Goal: Find specific page/section: Find specific page/section

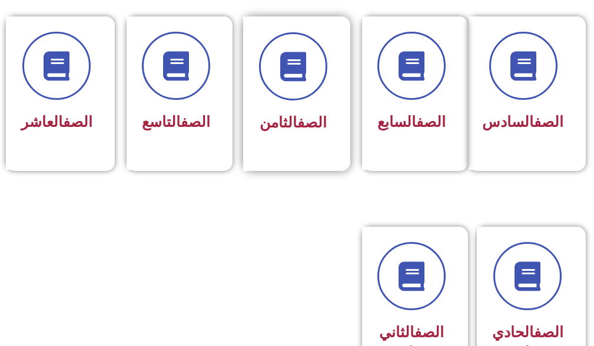
scroll to position [588, 0]
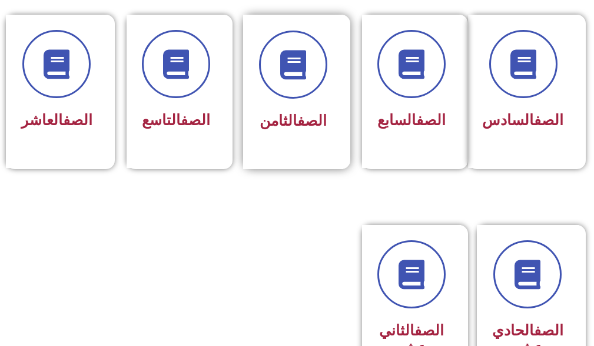
click at [299, 129] on link "الصف" at bounding box center [311, 120] width 29 height 17
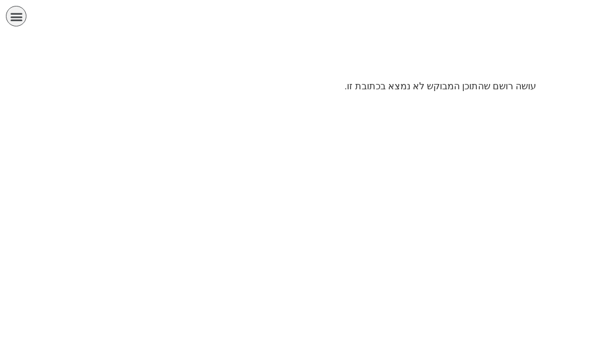
click at [380, 87] on p "עושה רושם שהתוכן המבוקש לא נמצא בכתובת זו." at bounding box center [301, 86] width 471 height 14
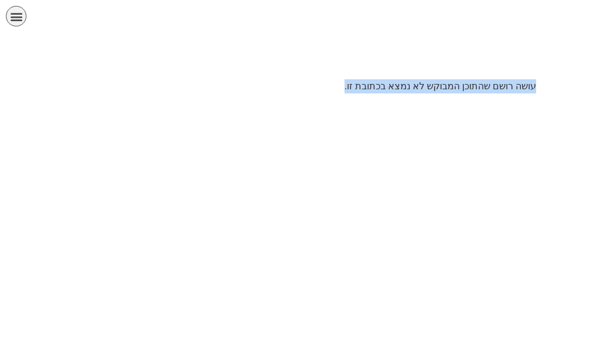
click at [380, 87] on p "עושה רושם שהתוכן המבוקש לא נמצא בכתובת זו." at bounding box center [301, 86] width 471 height 14
click at [399, 102] on html "الصفحة الرئيسية الصف الأول الصف الثاني الصف الثالث الصف الرابع الصف الخامس الصف…" at bounding box center [301, 51] width 602 height 102
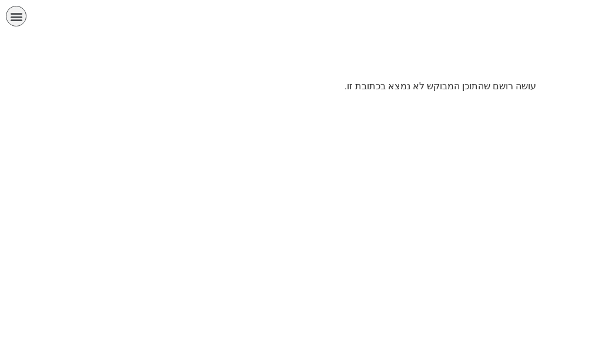
click at [399, 102] on html "الصفحة الرئيسية الصف الأول الصف الثاني الصف الثالث الصف الرابع الصف الخامس الصف…" at bounding box center [301, 51] width 602 height 102
drag, startPoint x: 399, startPoint y: 134, endPoint x: 361, endPoint y: 128, distance: 38.7
click at [398, 102] on html "الصفحة الرئيسية الصف الأول الصف الثاني الصف الثالث الصف الرابع الصف الخامس الصف…" at bounding box center [301, 51] width 602 height 102
click at [15, 19] on icon "כפתור פתיחת תפריט" at bounding box center [16, 16] width 13 height 13
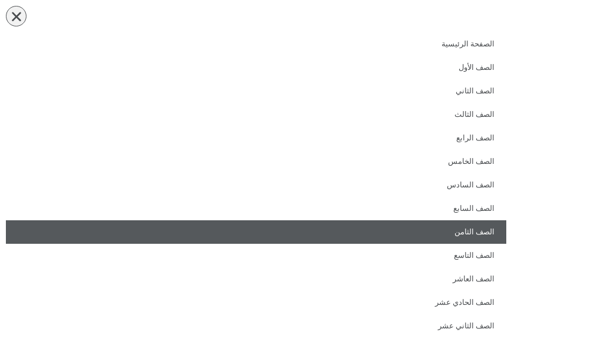
click at [446, 238] on link "الصف الثامن" at bounding box center [256, 233] width 500 height 24
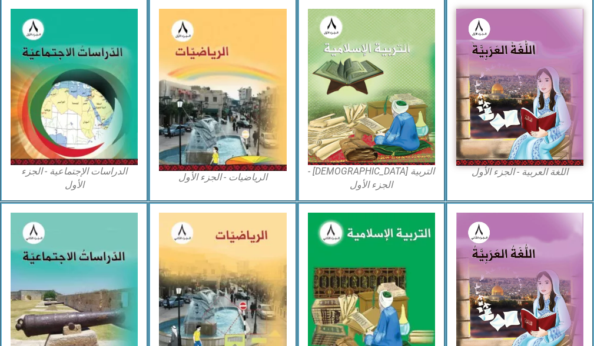
scroll to position [471, 0]
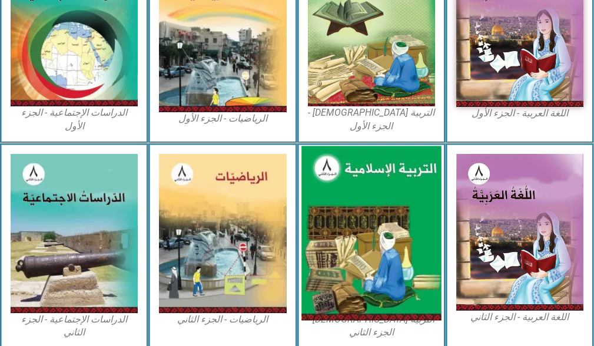
click at [338, 238] on img at bounding box center [371, 233] width 140 height 175
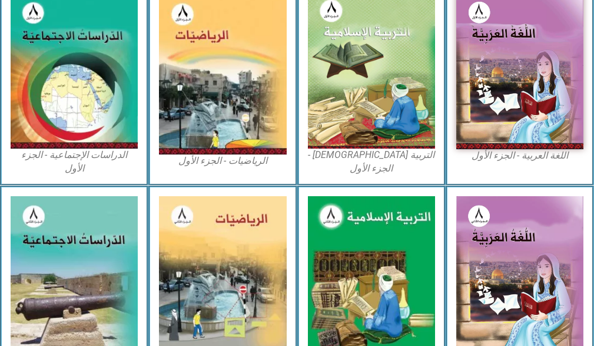
scroll to position [409, 0]
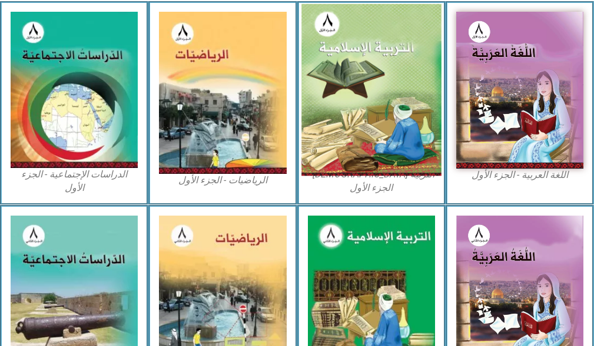
click at [390, 108] on img at bounding box center [371, 90] width 140 height 172
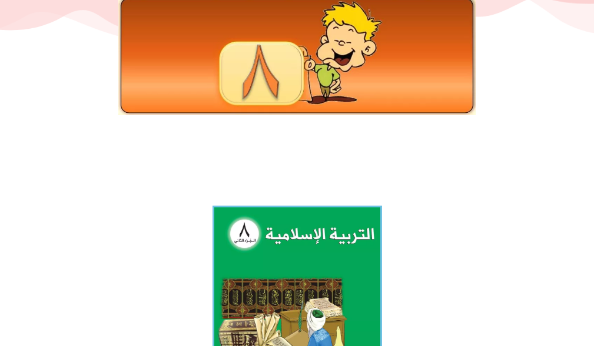
scroll to position [118, 0]
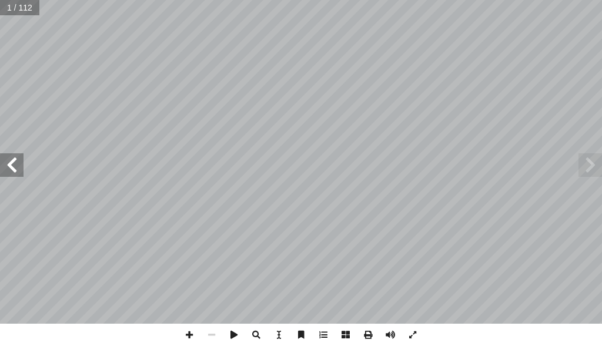
click at [11, 159] on span at bounding box center [12, 166] width 24 height 24
click at [12, 159] on span at bounding box center [12, 166] width 24 height 24
click at [183, 335] on span at bounding box center [189, 335] width 22 height 22
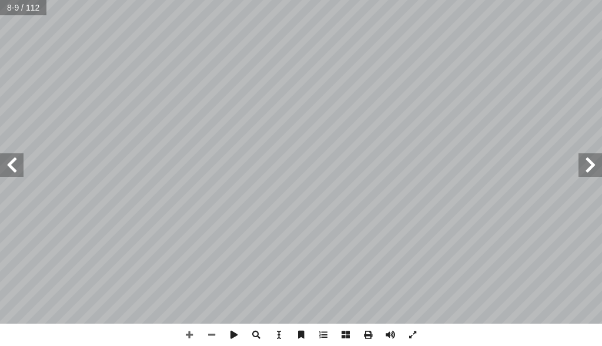
click at [586, 166] on span at bounding box center [591, 166] width 24 height 24
click at [6, 164] on span at bounding box center [12, 166] width 24 height 24
click at [184, 333] on span at bounding box center [189, 335] width 22 height 22
click at [289, 79] on html "الصفحة الرئيسية الصف الأول الصف الثاني الصف الثالث الصف الرابع الصف الخامس الصف…" at bounding box center [301, 39] width 602 height 79
click at [209, 337] on span at bounding box center [212, 335] width 22 height 22
